Goal: Task Accomplishment & Management: Manage account settings

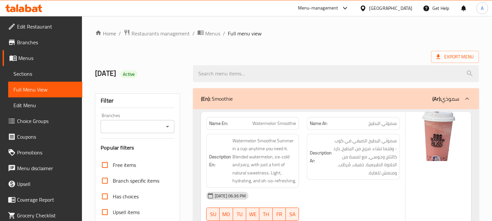
scroll to position [5923, 0]
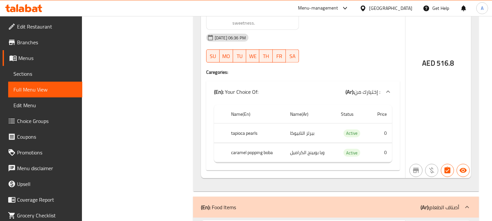
click at [398, 9] on div "United Arab Emirates" at bounding box center [390, 8] width 43 height 7
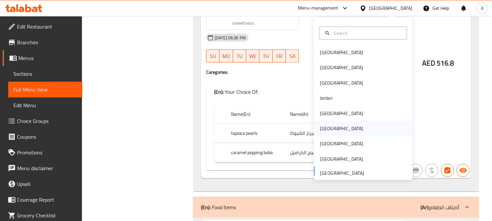
click at [324, 129] on div "[GEOGRAPHIC_DATA]" at bounding box center [341, 128] width 43 height 7
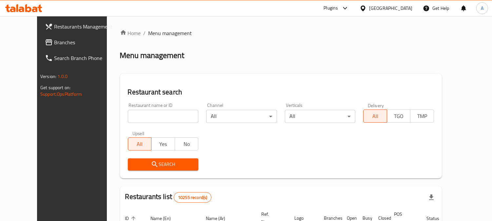
click at [54, 42] on span "Branches" at bounding box center [84, 42] width 60 height 8
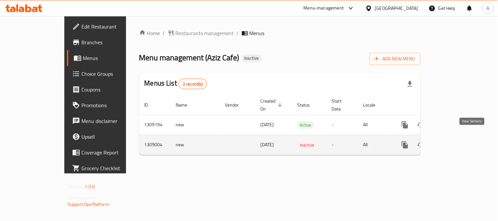
click at [456, 141] on icon "enhanced table" at bounding box center [452, 145] width 8 height 8
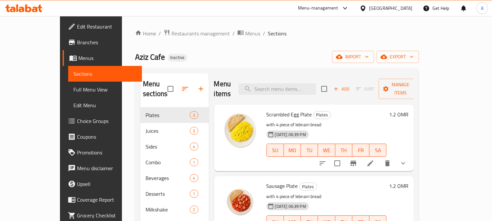
click at [78, 56] on span "Menus" at bounding box center [107, 58] width 59 height 8
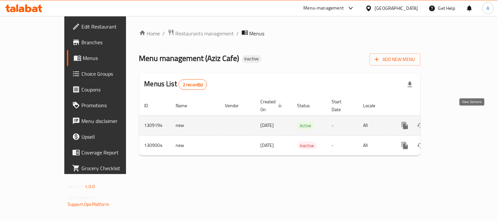
click at [456, 122] on icon "enhanced table" at bounding box center [452, 126] width 8 height 8
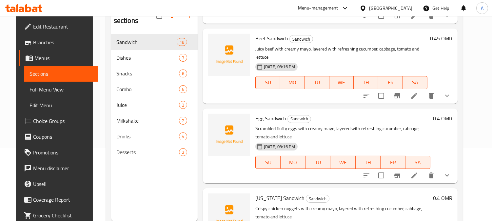
scroll to position [92, 0]
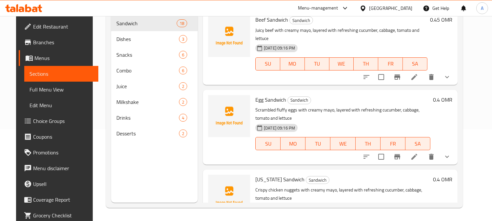
click at [198, 153] on div "Menu items Add Sort Manage items Chicken Sandwich Sandwich Tender shredded chic…" at bounding box center [328, 92] width 260 height 221
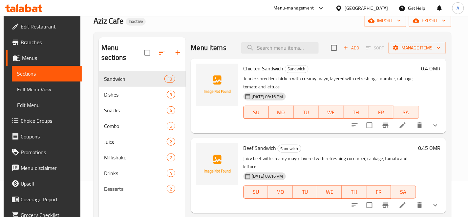
scroll to position [36, 0]
click at [271, 67] on span "Chicken Sandwich" at bounding box center [263, 68] width 40 height 10
copy h6 "Chicken Sandwich"
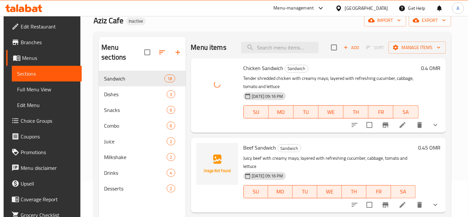
click at [269, 150] on span "Beef Sandwich" at bounding box center [259, 148] width 33 height 10
copy h6 "Beef Sandwich"
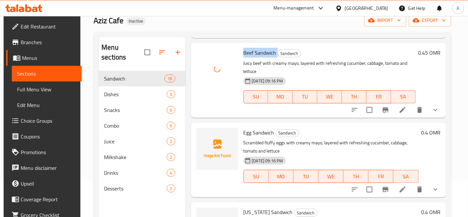
scroll to position [109, 0]
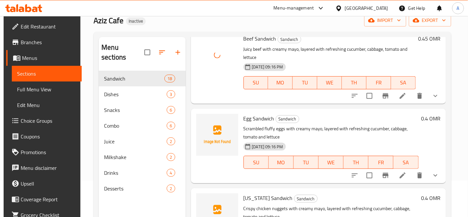
click at [255, 118] on span "Egg Sandwich" at bounding box center [258, 119] width 31 height 10
copy h6 "Egg Sandwich"
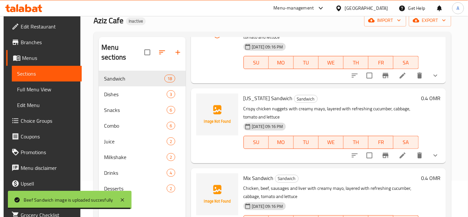
scroll to position [218, 0]
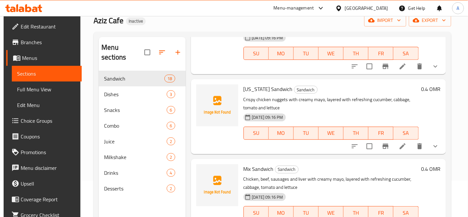
click at [269, 89] on span "[US_STATE] Sandwich" at bounding box center [267, 89] width 49 height 10
copy h6 "[US_STATE] Sandwich"
click at [278, 88] on span "[US_STATE] Sandwich" at bounding box center [267, 89] width 49 height 10
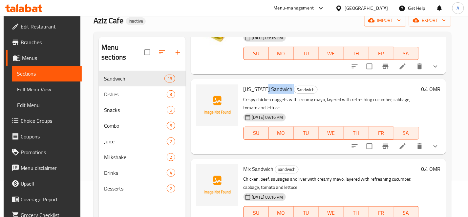
click at [278, 88] on span "[US_STATE] Sandwich" at bounding box center [267, 89] width 49 height 10
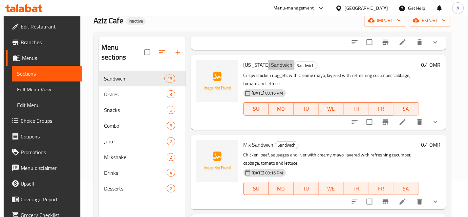
scroll to position [255, 0]
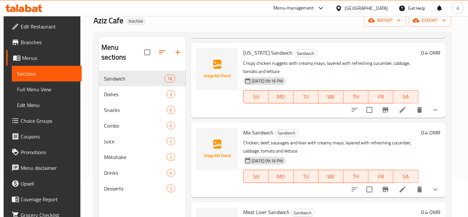
click at [262, 129] on span "Mix Sandwich" at bounding box center [258, 133] width 30 height 10
copy h6 "Mix Sandwich"
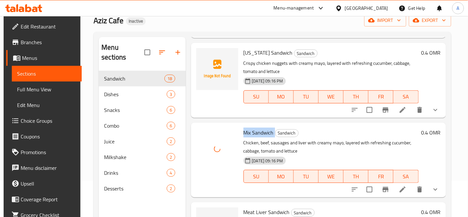
scroll to position [328, 0]
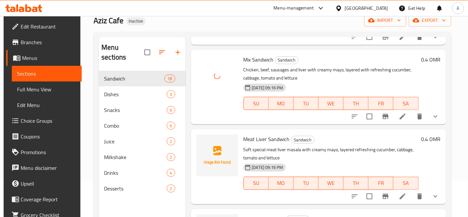
click at [266, 140] on span "Meat Liver Sandwich" at bounding box center [266, 139] width 46 height 10
copy h6 "Meat Liver Sandwich"
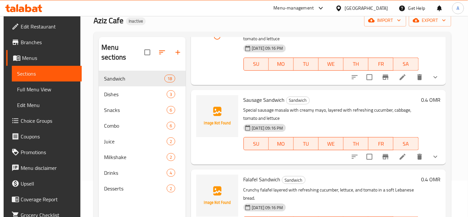
scroll to position [474, 0]
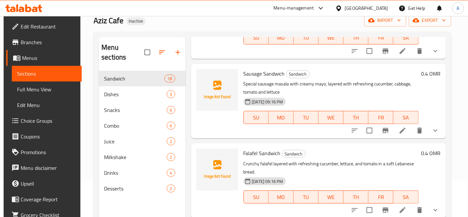
click at [270, 77] on span "Sausage Sandwich" at bounding box center [263, 74] width 41 height 10
copy h6 "Sausage Sandwich"
click at [261, 152] on span "Falafel Sandwich" at bounding box center [261, 154] width 37 height 10
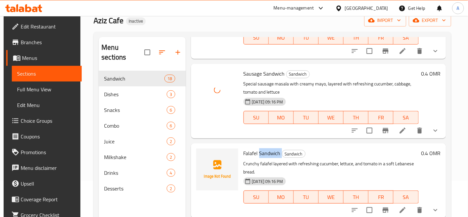
click at [261, 152] on span "Falafel Sandwich" at bounding box center [261, 154] width 37 height 10
copy h6 "Falafel Sandwich"
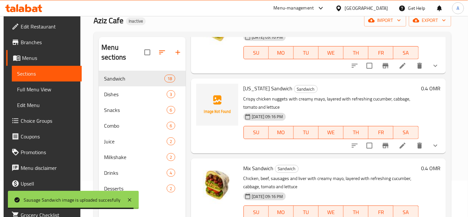
scroll to position [218, 0]
click at [258, 87] on span "[US_STATE] Sandwich" at bounding box center [267, 89] width 49 height 10
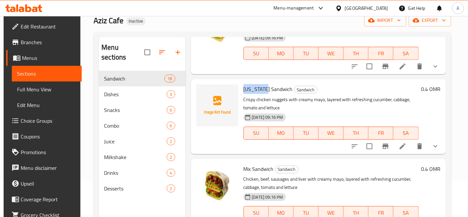
click at [258, 87] on span "[US_STATE] Sandwich" at bounding box center [267, 89] width 49 height 10
copy h6 "[US_STATE] Sandwich"
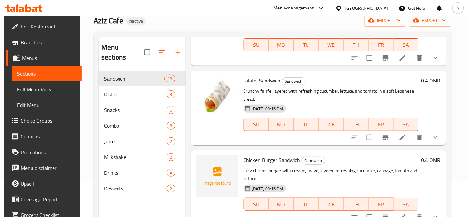
scroll to position [619, 0]
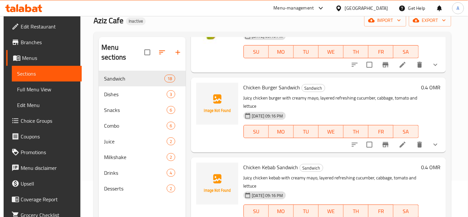
click at [286, 90] on span "Chicken Burger Sandwich" at bounding box center [271, 88] width 57 height 10
copy h6 "Chicken Burger Sandwich"
click at [269, 167] on span "Chicken Kebab Sandwich" at bounding box center [270, 168] width 55 height 10
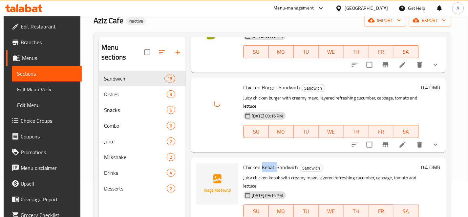
click at [269, 167] on span "Chicken Kebab Sandwich" at bounding box center [270, 168] width 55 height 10
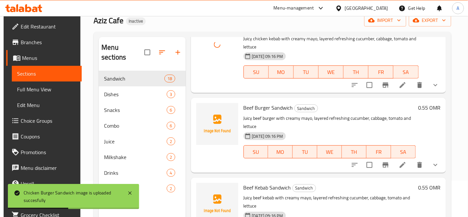
scroll to position [765, 0]
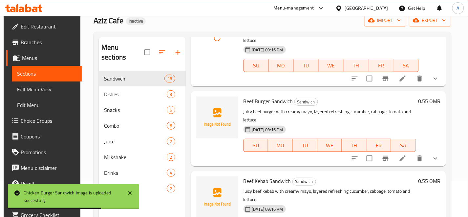
click at [281, 104] on span "Beef Burger Sandwich" at bounding box center [268, 101] width 50 height 10
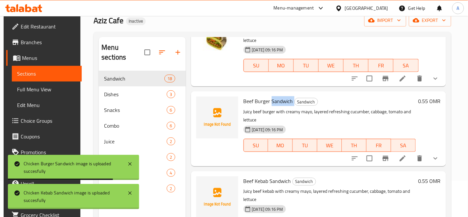
click at [281, 104] on span "Beef Burger Sandwich" at bounding box center [268, 101] width 50 height 10
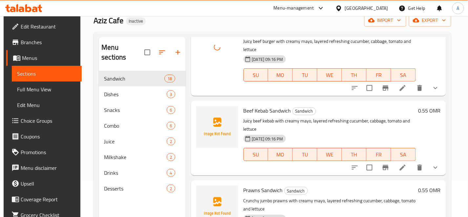
scroll to position [838, 0]
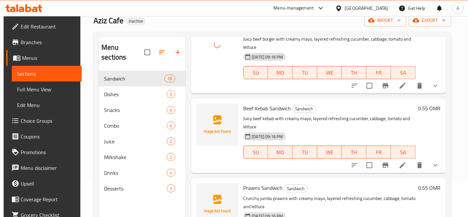
click at [278, 109] on span "Beef Kebab Sandwich" at bounding box center [267, 109] width 48 height 10
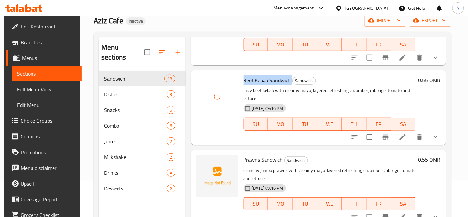
scroll to position [911, 0]
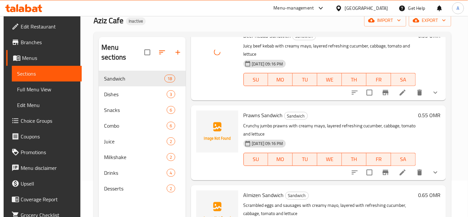
click at [273, 119] on span "Prawns Sandwich" at bounding box center [262, 116] width 39 height 10
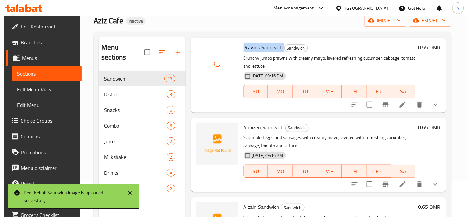
scroll to position [984, 0]
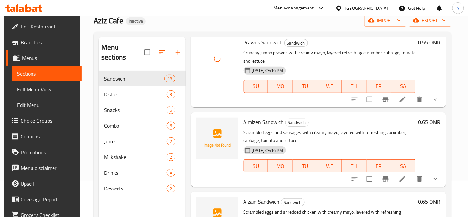
click at [260, 124] on span "Almizen Sandwich" at bounding box center [263, 122] width 40 height 10
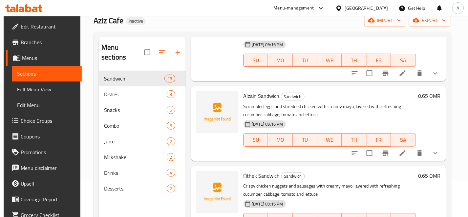
scroll to position [1093, 0]
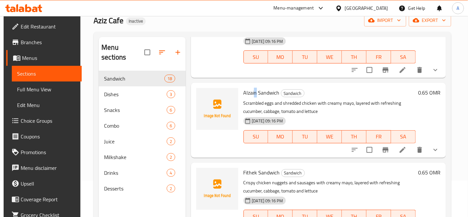
click at [254, 90] on span "Alzain Sandwich" at bounding box center [261, 93] width 36 height 10
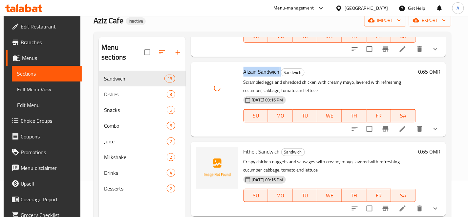
scroll to position [1130, 0]
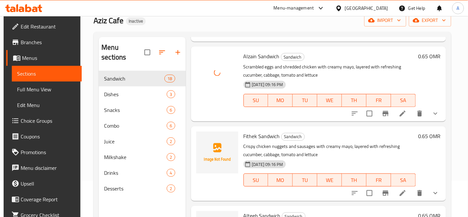
click at [260, 133] on span "Fithek Sandwich" at bounding box center [261, 137] width 36 height 10
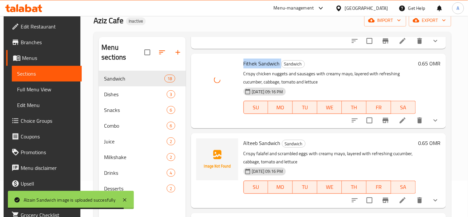
scroll to position [1235, 0]
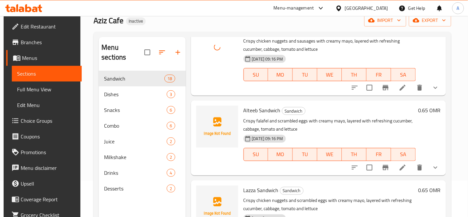
click at [267, 108] on span "Alteeb Sandwich" at bounding box center [261, 111] width 37 height 10
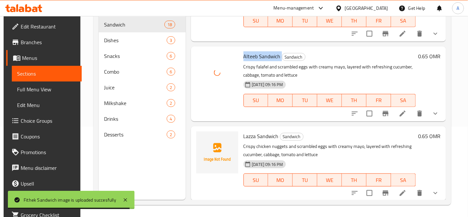
scroll to position [92, 0]
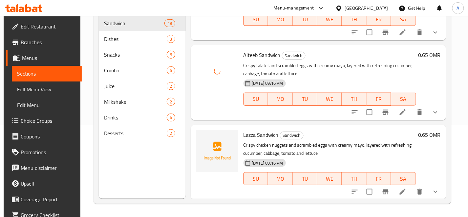
click at [264, 135] on span "Lazza Sandwich" at bounding box center [260, 135] width 35 height 10
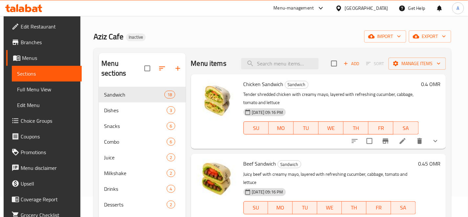
scroll to position [0, 0]
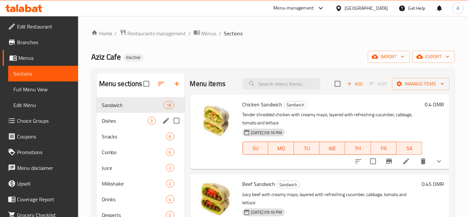
click at [130, 121] on span "Dishes" at bounding box center [125, 121] width 46 height 8
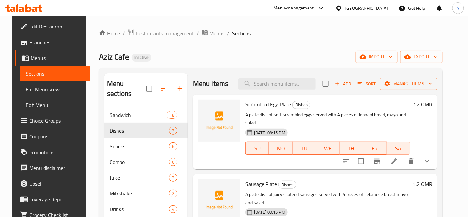
click at [267, 104] on span "Scrambled Egg Plate" at bounding box center [268, 105] width 46 height 10
click at [257, 179] on span "Sausage Plate" at bounding box center [260, 184] width 31 height 10
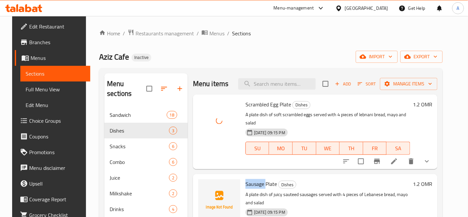
click at [257, 179] on span "Sausage Plate" at bounding box center [260, 184] width 31 height 10
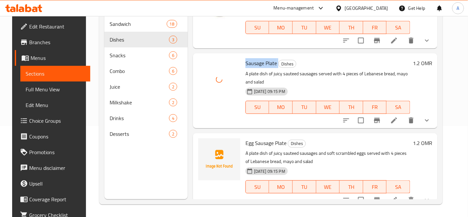
scroll to position [92, 0]
click at [268, 138] on span "Egg Sausage Plate" at bounding box center [265, 143] width 41 height 10
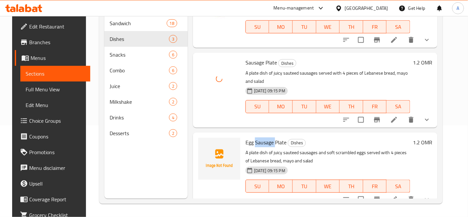
click at [268, 138] on span "Egg Sausage Plate" at bounding box center [265, 143] width 41 height 10
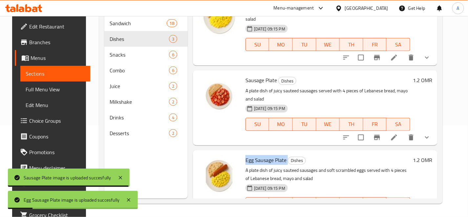
scroll to position [0, 0]
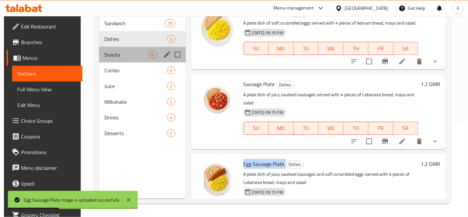
click at [154, 52] on span "6" at bounding box center [153, 55] width 8 height 6
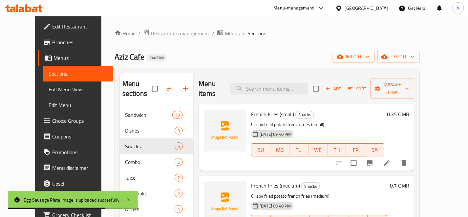
click at [267, 110] on span "French Fries (small)" at bounding box center [272, 115] width 43 height 10
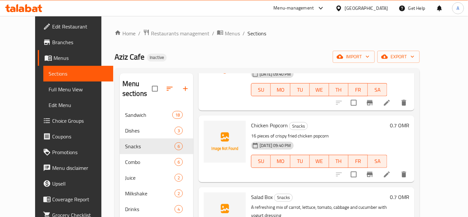
scroll to position [218, 0]
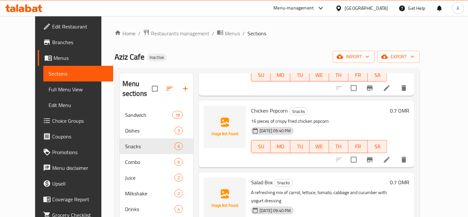
click at [263, 106] on span "Chicken Popcorn" at bounding box center [269, 111] width 37 height 10
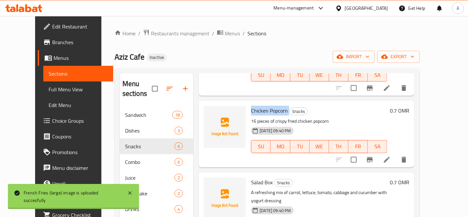
click at [263, 106] on span "Chicken Popcorn" at bounding box center [269, 111] width 37 height 10
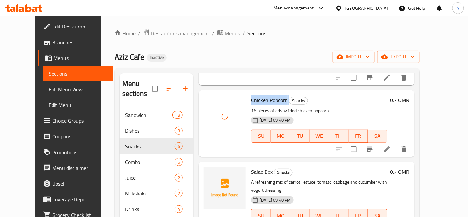
scroll to position [236, 0]
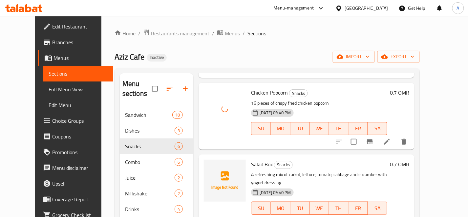
click at [259, 160] on span "Salad Box" at bounding box center [262, 165] width 22 height 10
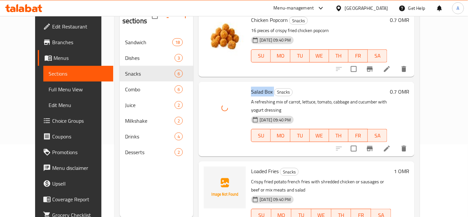
scroll to position [92, 0]
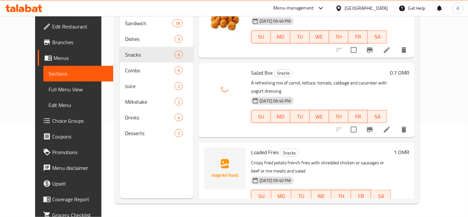
click at [261, 148] on span "Loaded Fries" at bounding box center [265, 153] width 28 height 10
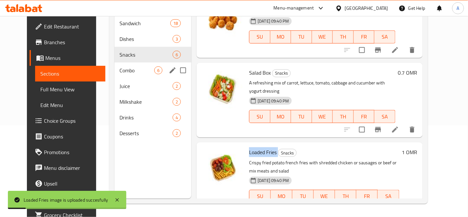
click at [156, 63] on div "Combo 6" at bounding box center [152, 71] width 77 height 16
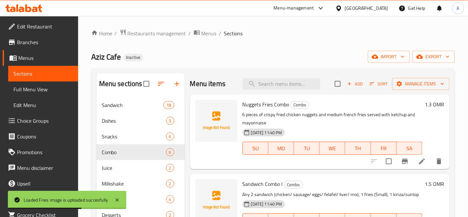
click at [268, 102] on span "Nuggets Fries Combo" at bounding box center [265, 105] width 47 height 10
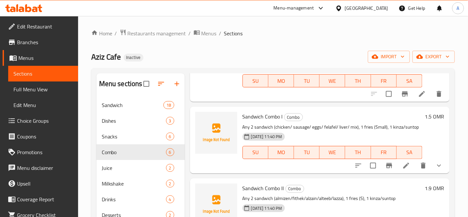
scroll to position [73, 0]
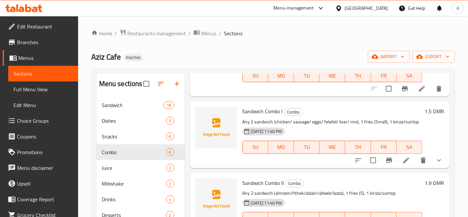
click at [273, 110] on span "Sandwich Combo I" at bounding box center [262, 112] width 40 height 10
click at [276, 113] on span "Sandwich Combo I" at bounding box center [262, 112] width 40 height 10
drag, startPoint x: 279, startPoint y: 113, endPoint x: 241, endPoint y: 112, distance: 37.7
click at [241, 112] on div "Sandwich Combo I Combo Any 2 sandwich (chicken/ sausage/ eggs/ felafel/ liver/ …" at bounding box center [332, 134] width 185 height 61
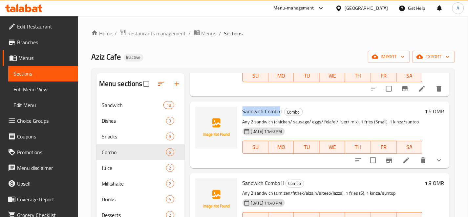
click at [279, 106] on div "Sandwich Combo I Combo Any 2 sandwich (chicken/ sausage/ eggs/ felafel/ liver/ …" at bounding box center [332, 134] width 185 height 61
click at [273, 114] on span "Sandwich Combo I" at bounding box center [262, 112] width 40 height 10
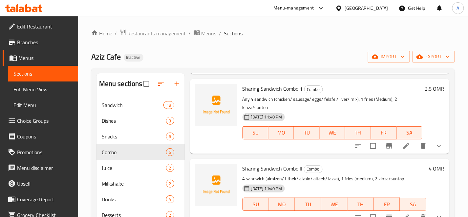
scroll to position [253, 0]
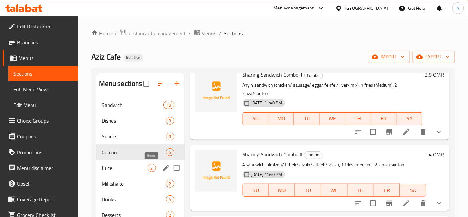
click at [154, 171] on span "2" at bounding box center [152, 168] width 8 height 6
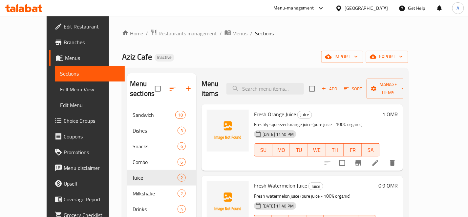
click at [255, 110] on span "Fresh Orange Juice" at bounding box center [275, 115] width 42 height 10
click at [256, 110] on span "Fresh Orange Juice" at bounding box center [275, 115] width 42 height 10
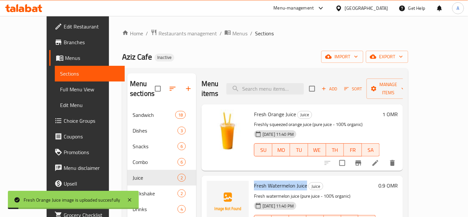
drag, startPoint x: 243, startPoint y: 176, endPoint x: 294, endPoint y: 177, distance: 51.5
click at [294, 181] on h6 "Fresh Watermelon Juice Juice" at bounding box center [315, 185] width 122 height 9
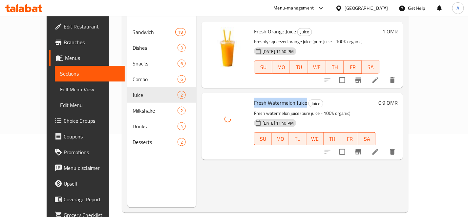
scroll to position [92, 0]
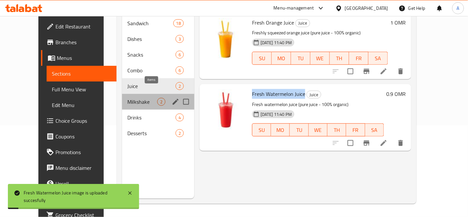
click at [157, 99] on span "2" at bounding box center [161, 102] width 8 height 6
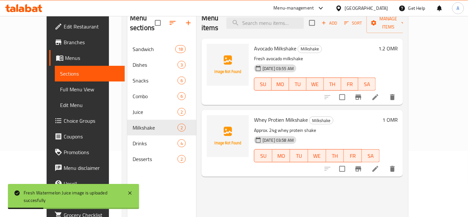
scroll to position [19, 0]
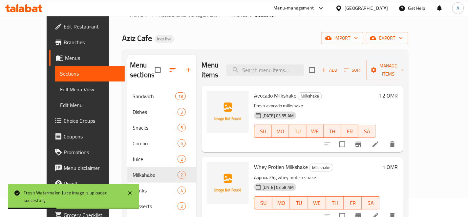
click at [272, 91] on span "Avocado Milkshake" at bounding box center [275, 96] width 42 height 10
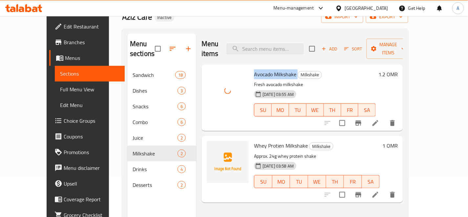
scroll to position [55, 0]
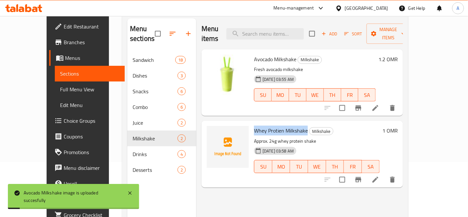
drag, startPoint x: 243, startPoint y: 120, endPoint x: 296, endPoint y: 117, distance: 52.5
click at [296, 126] on h6 "Whey Protien Milkshake Milkshake" at bounding box center [317, 130] width 126 height 9
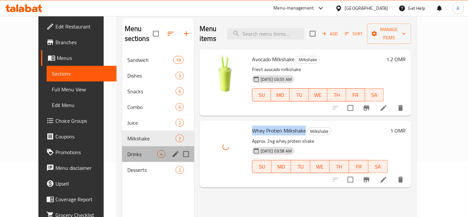
click at [156, 147] on div "Drinks 4" at bounding box center [158, 155] width 72 height 16
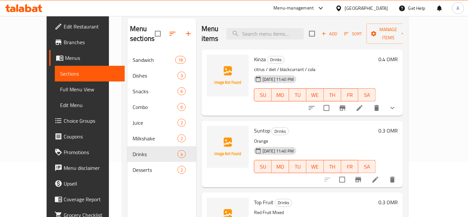
click at [254, 54] on span "Kinza" at bounding box center [260, 59] width 12 height 10
click at [254, 126] on span "Suntop" at bounding box center [262, 131] width 16 height 10
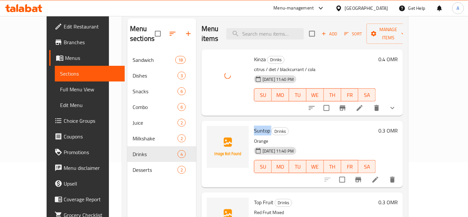
click at [254, 126] on span "Suntop" at bounding box center [262, 131] width 16 height 10
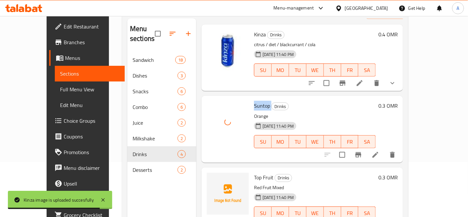
scroll to position [73, 0]
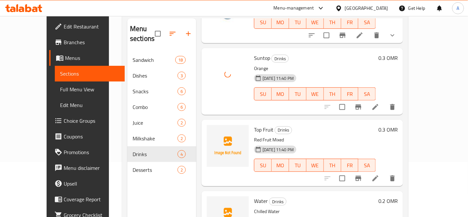
click at [255, 125] on span "Top Fruit" at bounding box center [263, 130] width 19 height 10
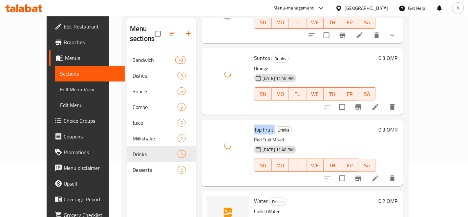
scroll to position [85, 0]
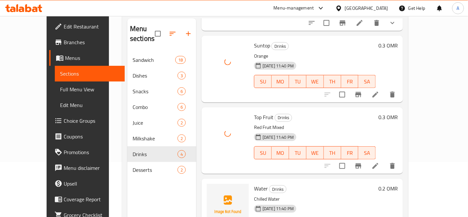
click at [254, 184] on span "Water" at bounding box center [261, 189] width 14 height 10
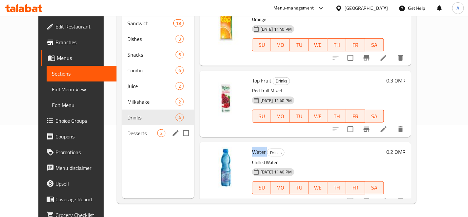
click at [157, 126] on div "Desserts 2" at bounding box center [158, 134] width 72 height 16
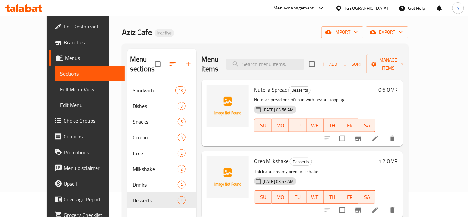
scroll to position [19, 0]
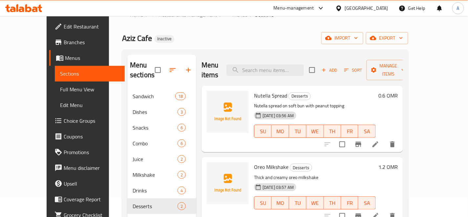
click at [258, 91] on span "Nutella Spread" at bounding box center [270, 96] width 33 height 10
click at [260, 162] on span "Oreo Milkshake" at bounding box center [271, 167] width 34 height 10
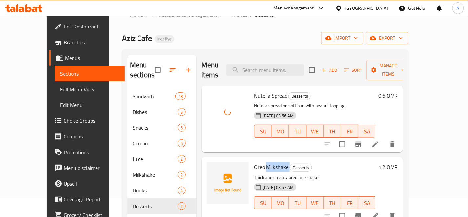
click at [260, 162] on span "Oreo Milkshake" at bounding box center [271, 167] width 34 height 10
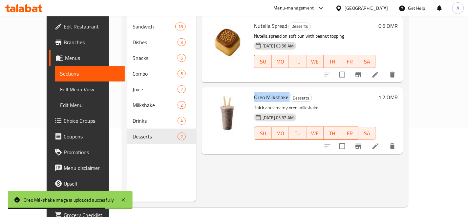
scroll to position [92, 0]
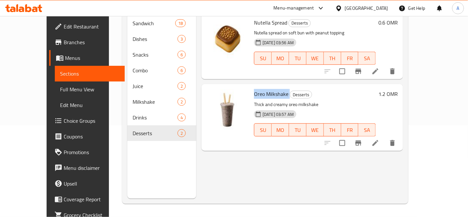
click at [60, 91] on span "Full Menu View" at bounding box center [89, 90] width 59 height 8
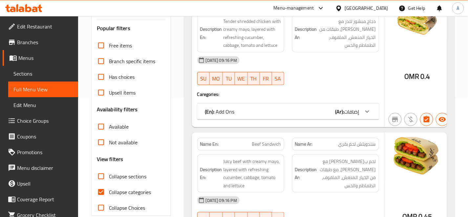
scroll to position [201, 0]
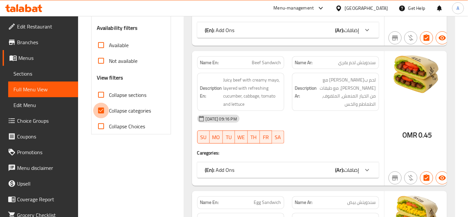
click at [102, 113] on input "Collapse categories" at bounding box center [101, 111] width 16 height 16
checkbox input "false"
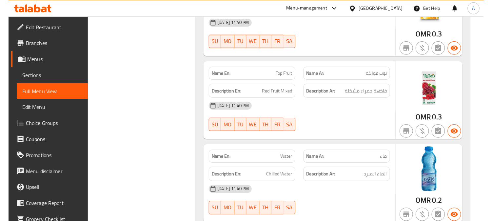
scroll to position [12719, 0]
